Goal: Task Accomplishment & Management: Use online tool/utility

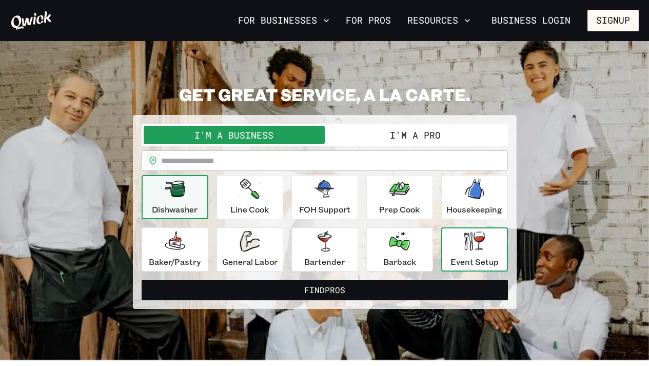
scroll to position [21, 0]
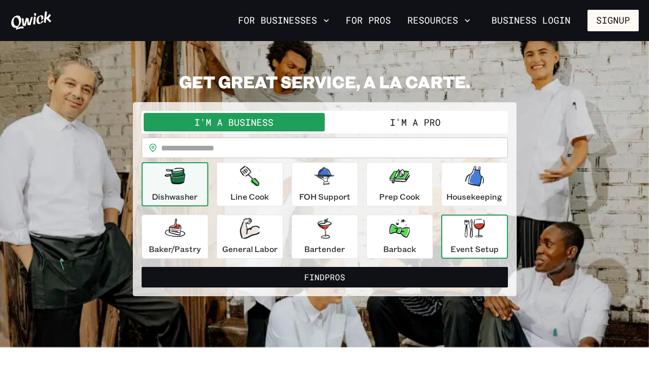
click at [465, 235] on icon "button" at bounding box center [474, 227] width 21 height 19
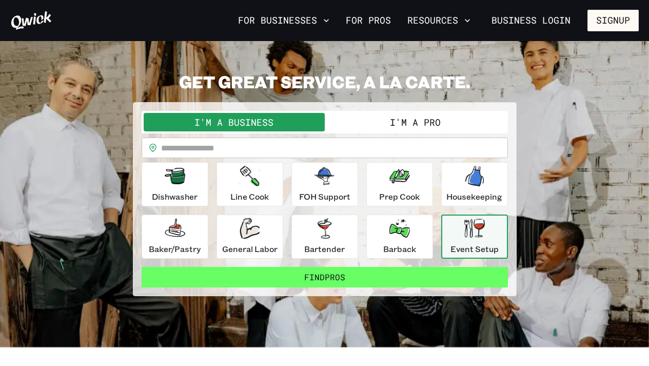
click at [328, 280] on button "Find Pros" at bounding box center [325, 277] width 366 height 21
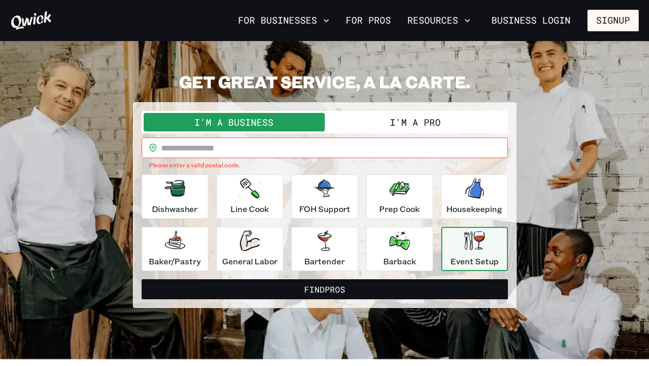
click at [205, 147] on input "text" at bounding box center [334, 147] width 347 height 21
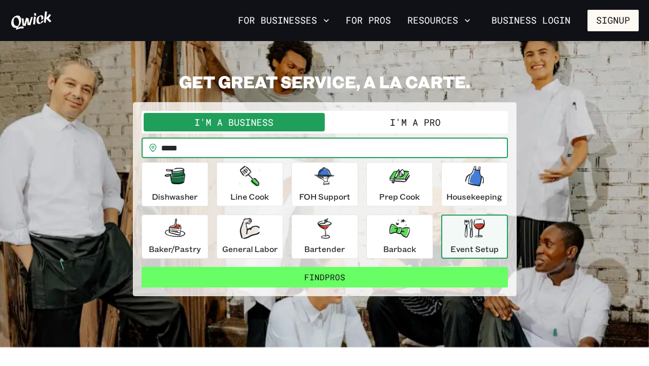
type input "*****"
click at [321, 272] on button "Find Pros" at bounding box center [325, 277] width 366 height 21
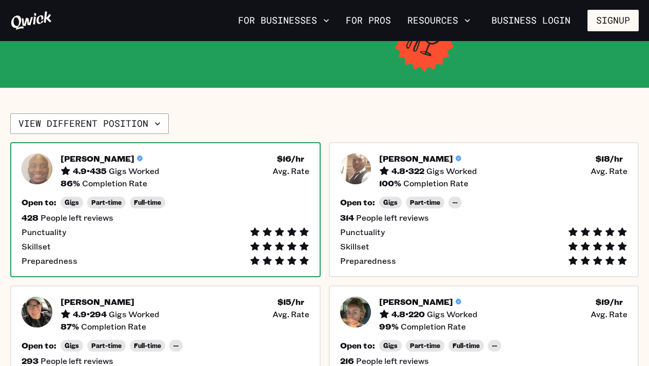
scroll to position [296, 0]
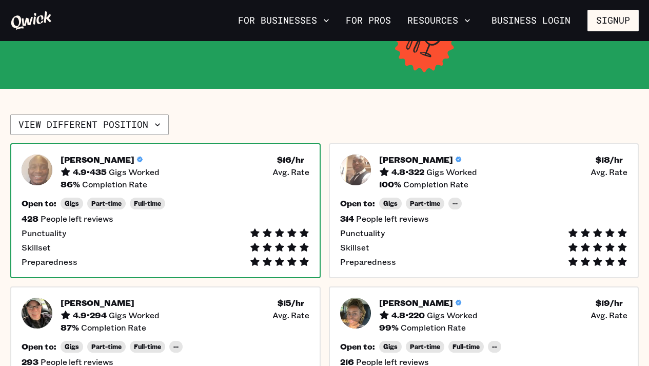
click at [273, 197] on div "Open to: Gigs Part-time Full-time 428 People left reviews Punctuality Skillset …" at bounding box center [166, 231] width 288 height 69
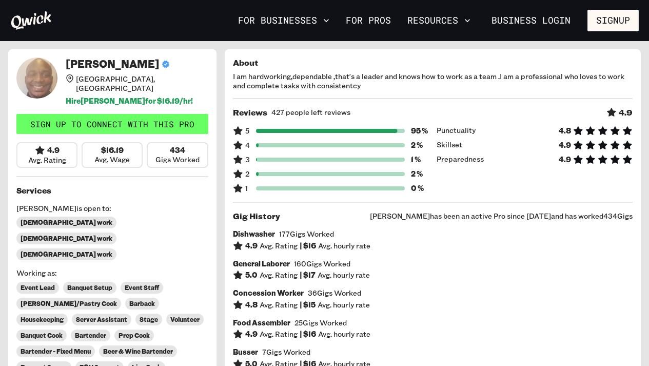
click at [165, 117] on link "Sign up to connect with this Pro" at bounding box center [112, 124] width 192 height 21
